Goal: Task Accomplishment & Management: Complete application form

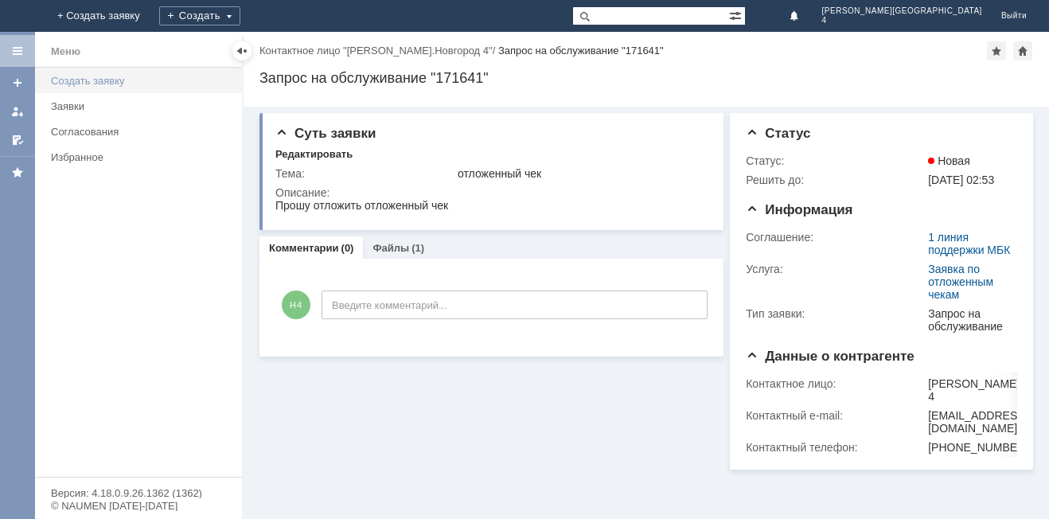
click at [126, 80] on div "Создать заявку" at bounding box center [142, 81] width 182 height 12
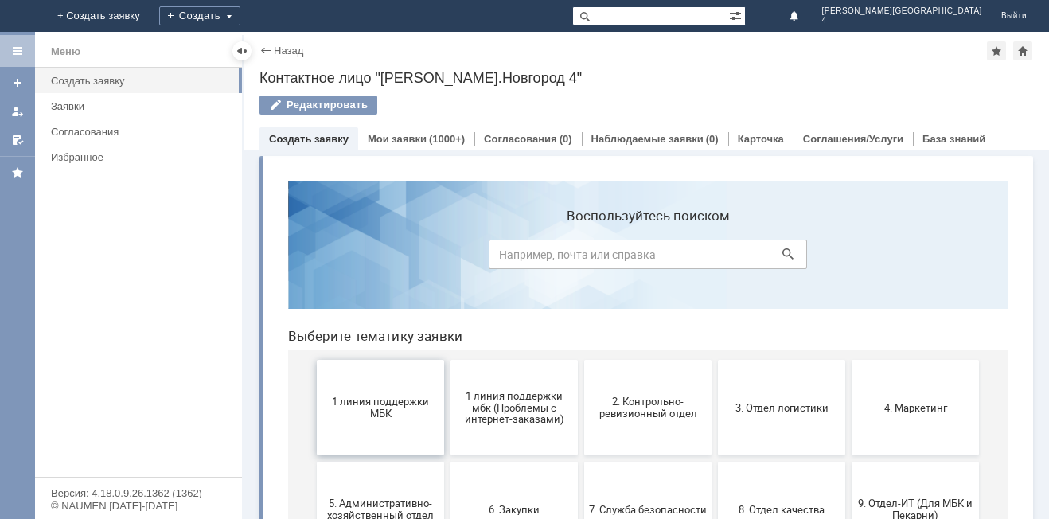
click at [386, 405] on span "1 линия поддержки МБК" at bounding box center [381, 408] width 118 height 24
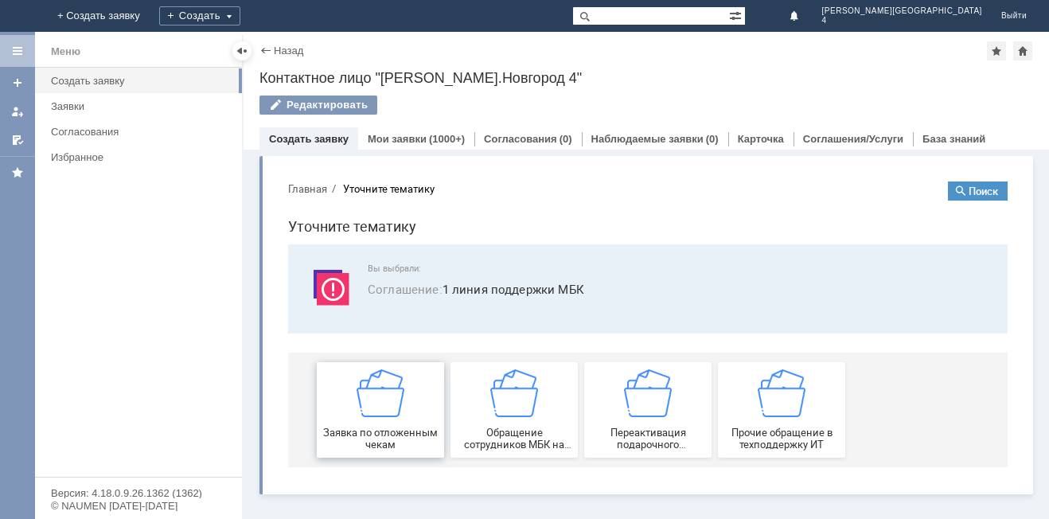
click at [400, 412] on img at bounding box center [381, 393] width 48 height 48
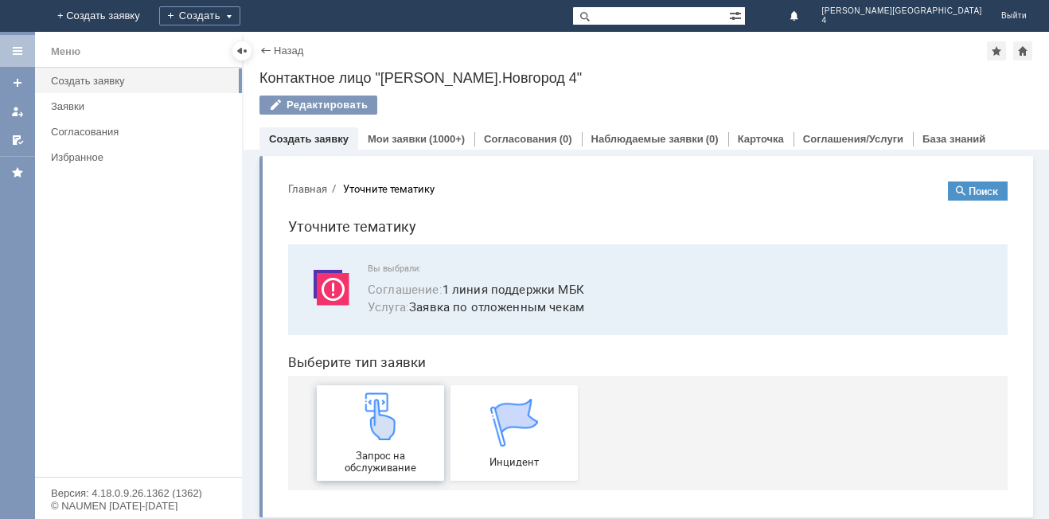
click at [371, 454] on span "Запрос на обслуживание" at bounding box center [381, 462] width 118 height 24
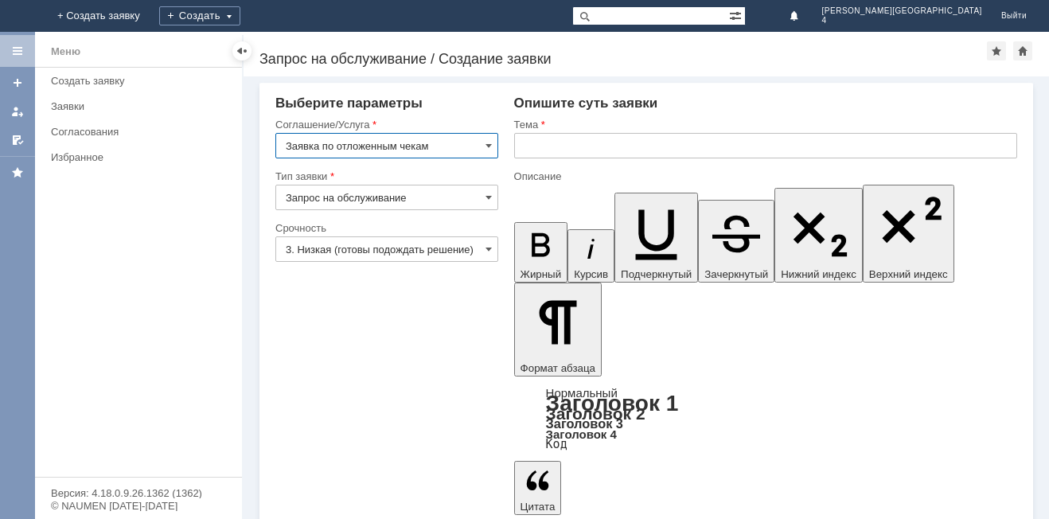
click at [586, 143] on input "text" at bounding box center [765, 145] width 503 height 25
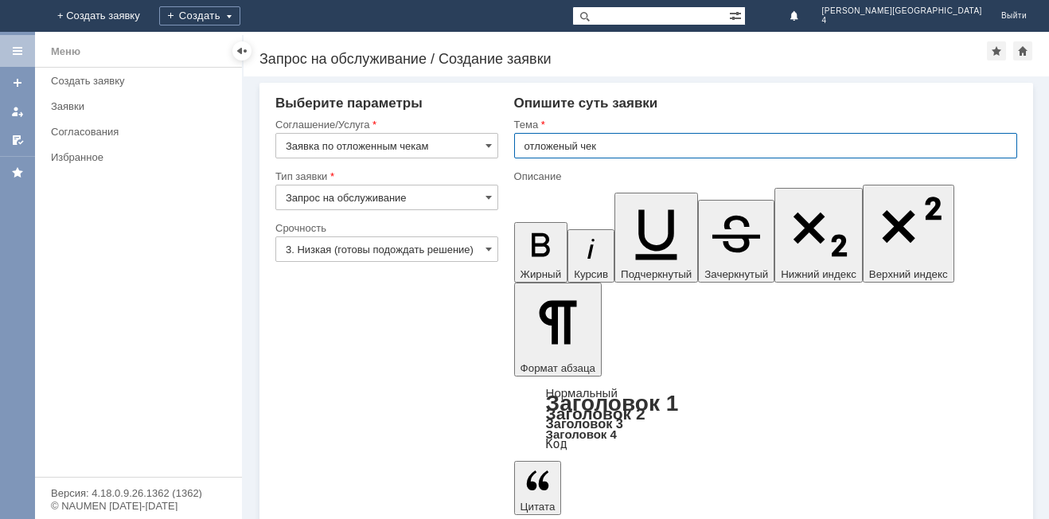
click at [565, 152] on input "отложеный чек" at bounding box center [765, 145] width 503 height 25
type input "отложенный чек"
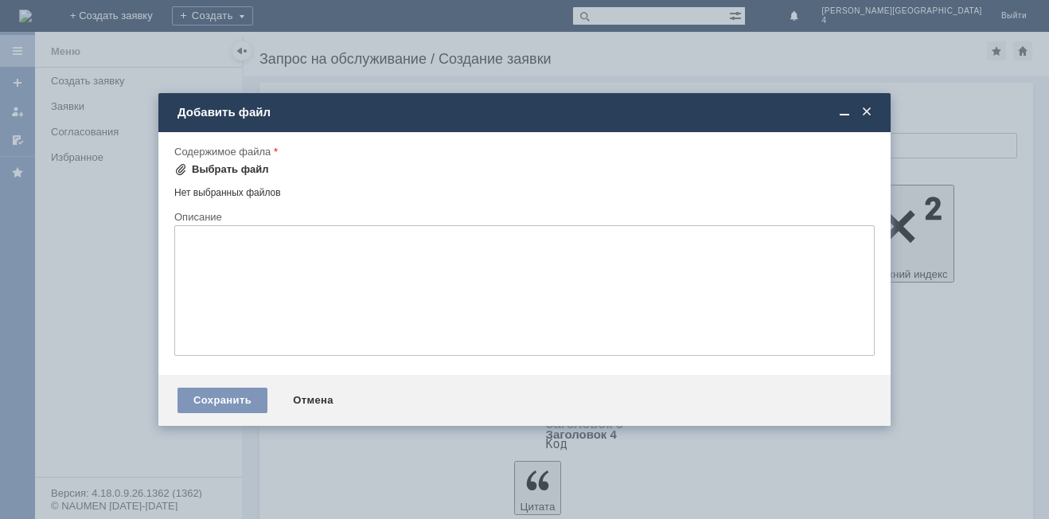
click at [211, 165] on div "Выбрать файл" at bounding box center [230, 169] width 77 height 13
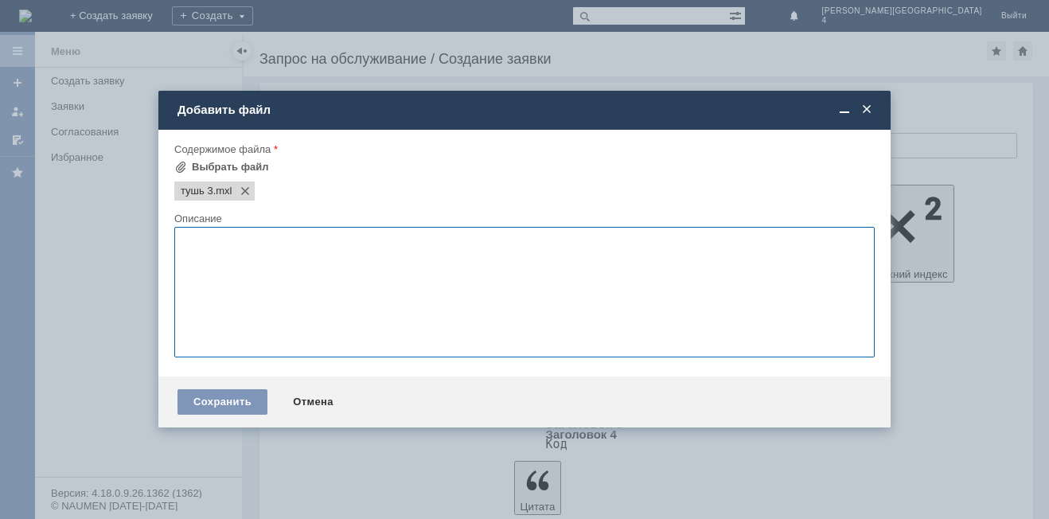
click at [217, 256] on textarea at bounding box center [524, 292] width 701 height 131
type textarea "тушь 1 шт"
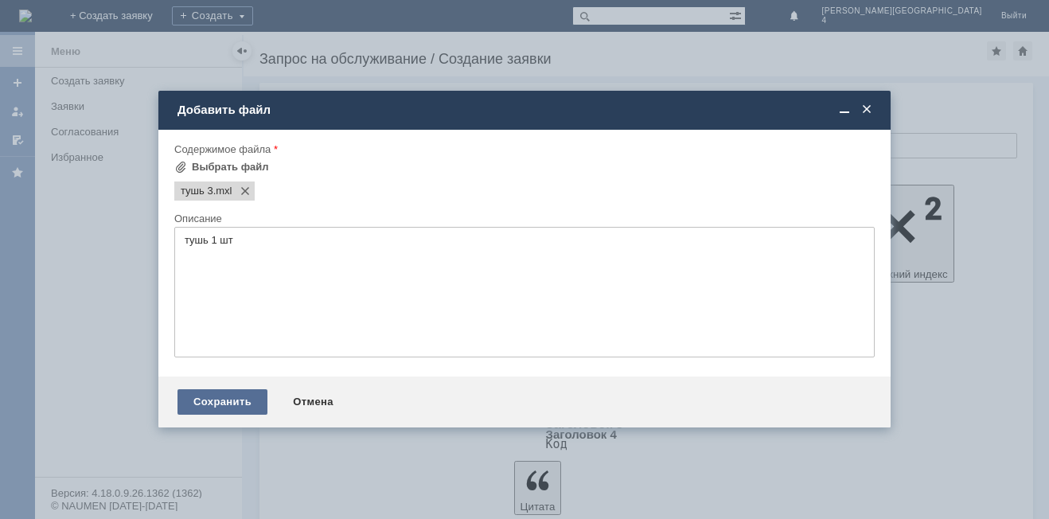
click at [238, 408] on div "Сохранить" at bounding box center [223, 401] width 90 height 25
